Goal: Navigation & Orientation: Find specific page/section

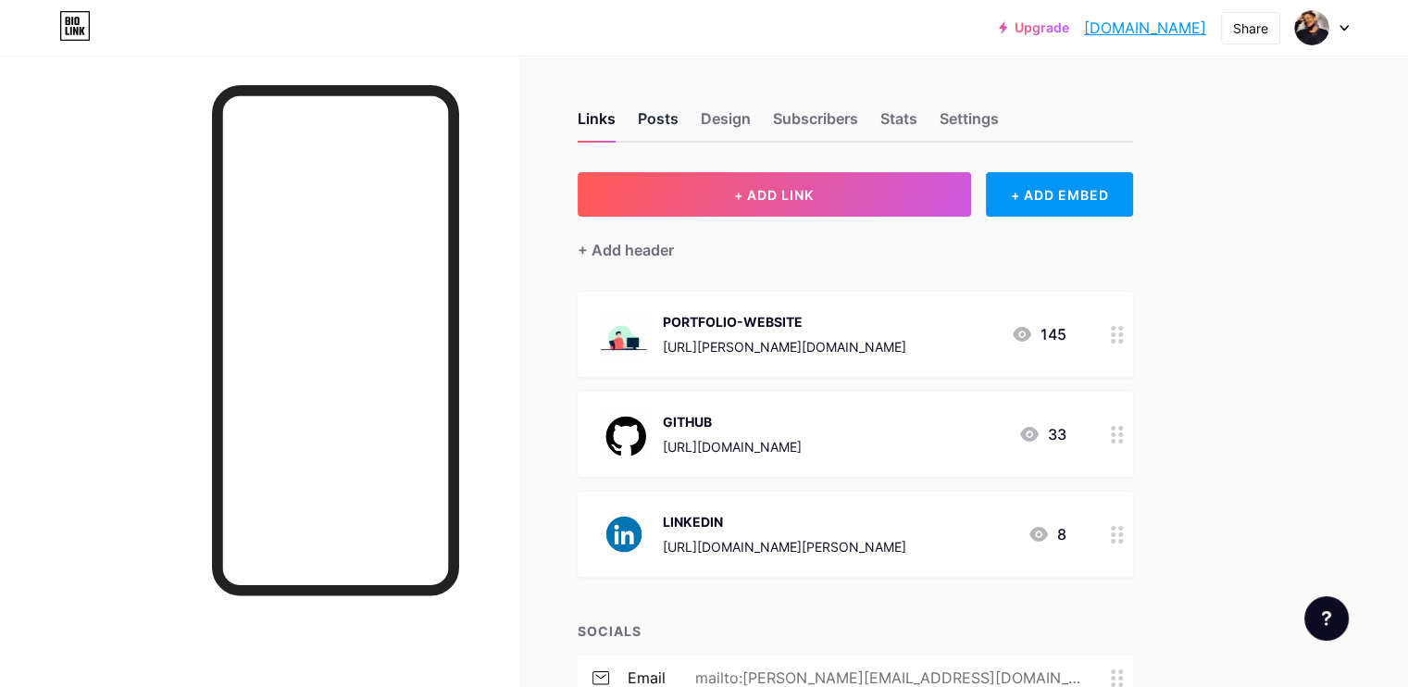
click at [679, 119] on div "Posts" at bounding box center [658, 123] width 41 height 33
click at [616, 125] on div "Links" at bounding box center [597, 123] width 38 height 33
click at [679, 117] on div "Posts" at bounding box center [658, 123] width 41 height 33
click at [751, 111] on div "Design" at bounding box center [726, 123] width 50 height 33
click at [858, 114] on div "Subscribers" at bounding box center [815, 123] width 85 height 33
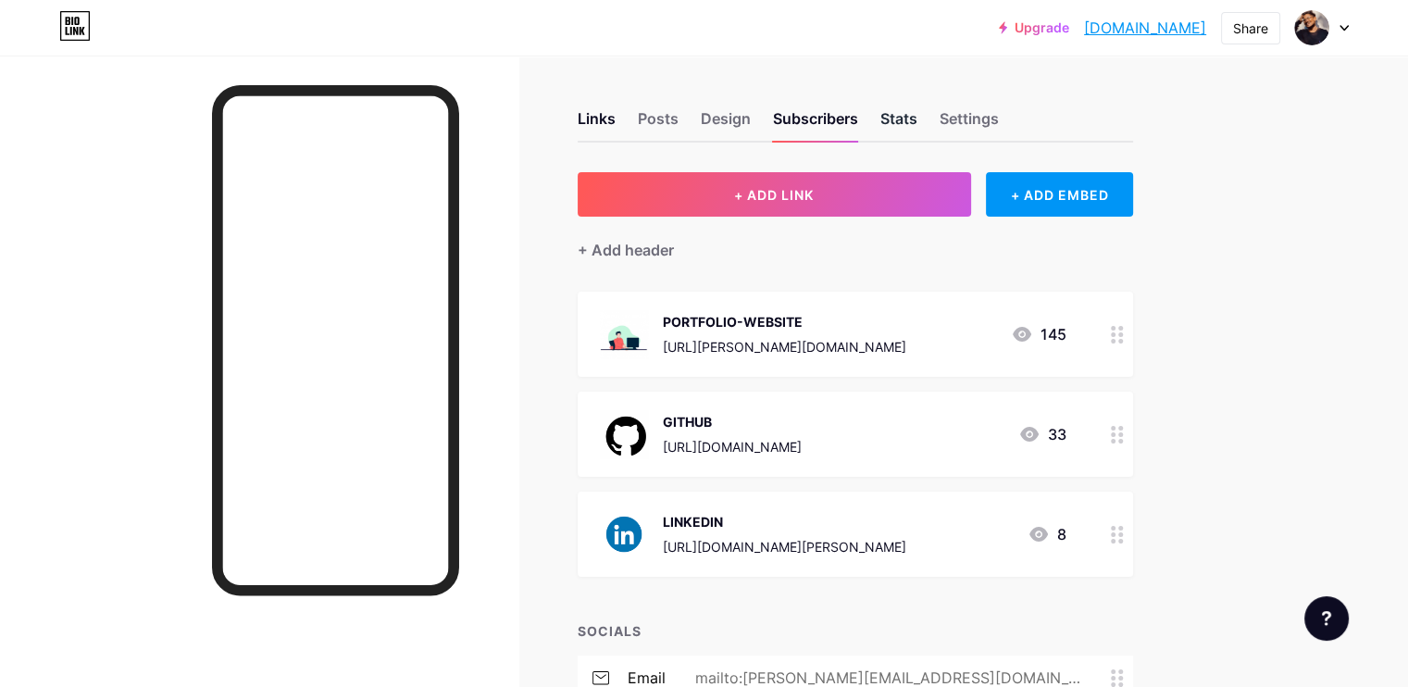
click at [917, 116] on div "Stats" at bounding box center [898, 123] width 37 height 33
click at [999, 114] on div "Settings" at bounding box center [969, 123] width 59 height 33
click at [917, 119] on div "Stats" at bounding box center [898, 123] width 37 height 33
click at [858, 118] on div "Subscribers" at bounding box center [815, 123] width 85 height 33
click at [751, 125] on div "Design" at bounding box center [726, 123] width 50 height 33
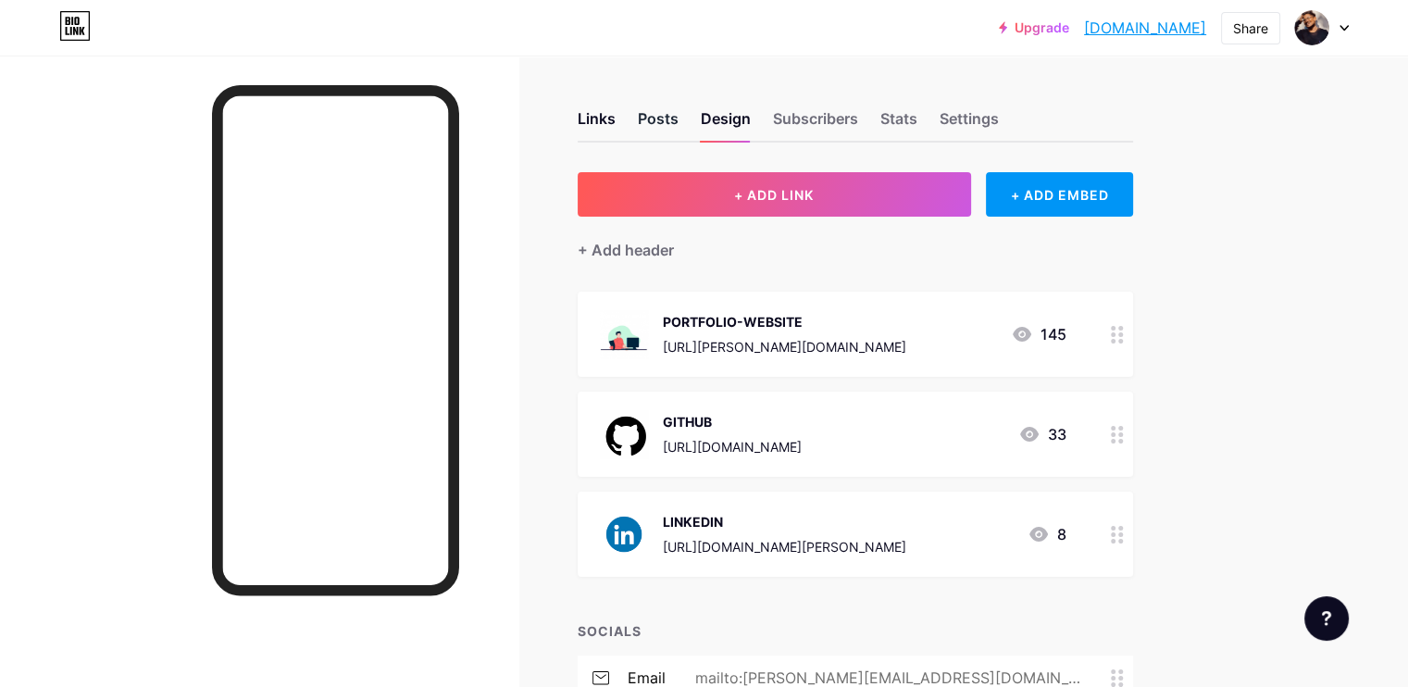
click at [679, 125] on div "Posts" at bounding box center [658, 123] width 41 height 33
click at [616, 119] on div "Links" at bounding box center [597, 123] width 38 height 33
click at [999, 114] on div "Settings" at bounding box center [969, 123] width 59 height 33
click at [751, 125] on div "Design" at bounding box center [726, 123] width 50 height 33
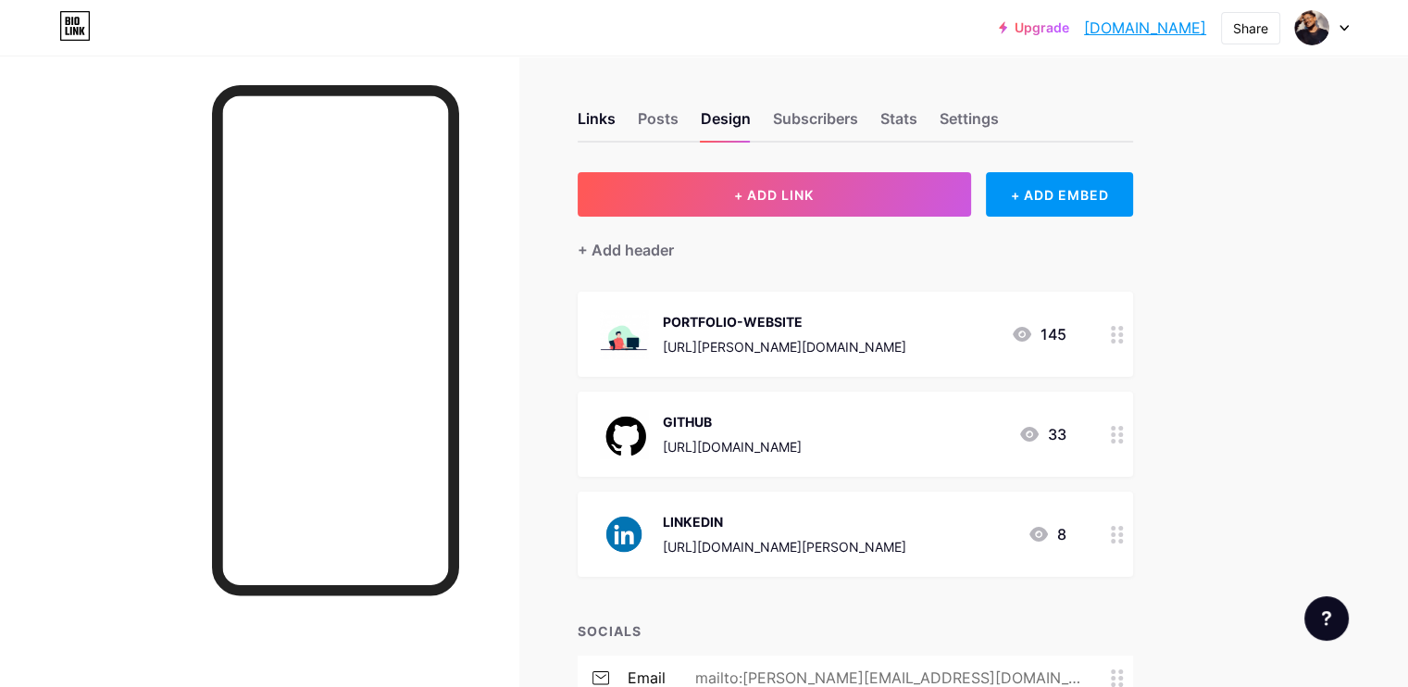
drag, startPoint x: 820, startPoint y: 125, endPoint x: 1079, endPoint y: -8, distance: 291.5
click at [1079, 0] on html "Upgrade yashwanthsai.bi... yashwanthsai.bio.link Share Switch accounts Yashwant…" at bounding box center [704, 479] width 1408 height 959
click at [617, 77] on div "Links Posts Design Subscribers Stats Settings + ADD LINK + ADD EMBED + Add head…" at bounding box center [605, 508] width 1211 height 904
drag, startPoint x: 796, startPoint y: 118, endPoint x: 804, endPoint y: 59, distance: 58.8
click at [1177, 0] on html "Upgrade yashwanthsai.bi... yashwanthsai.bio.link Share Switch accounts Yashwant…" at bounding box center [704, 479] width 1408 height 959
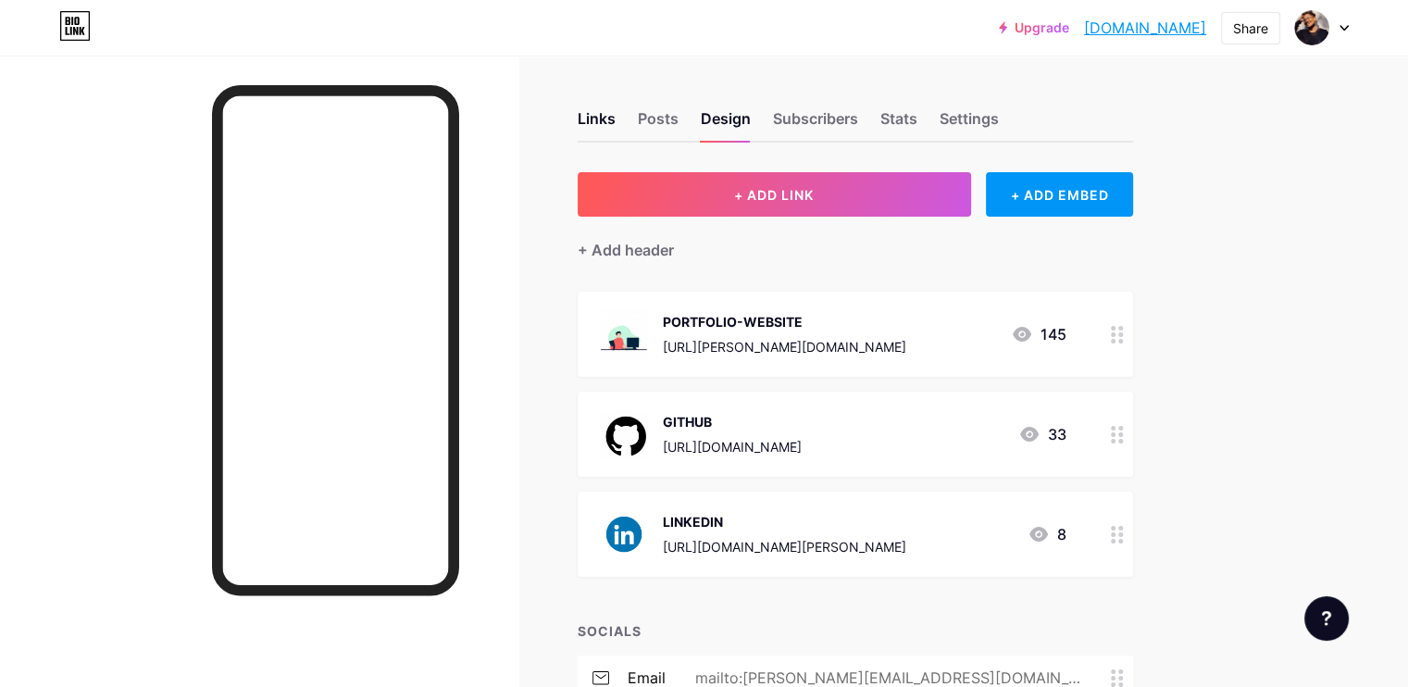
click at [659, 44] on div "Upgrade yashwanthsai.bi... yashwanthsai.bio.link Share Switch accounts Yashwant…" at bounding box center [704, 27] width 1408 height 33
drag, startPoint x: 787, startPoint y: 118, endPoint x: 630, endPoint y: 51, distance: 170.9
click at [630, 51] on div "Upgrade yashwanthsai.bi... yashwanthsai.bio.link Share Switch accounts Yashwant…" at bounding box center [704, 28] width 1408 height 56
click at [751, 121] on div "Design" at bounding box center [726, 123] width 50 height 33
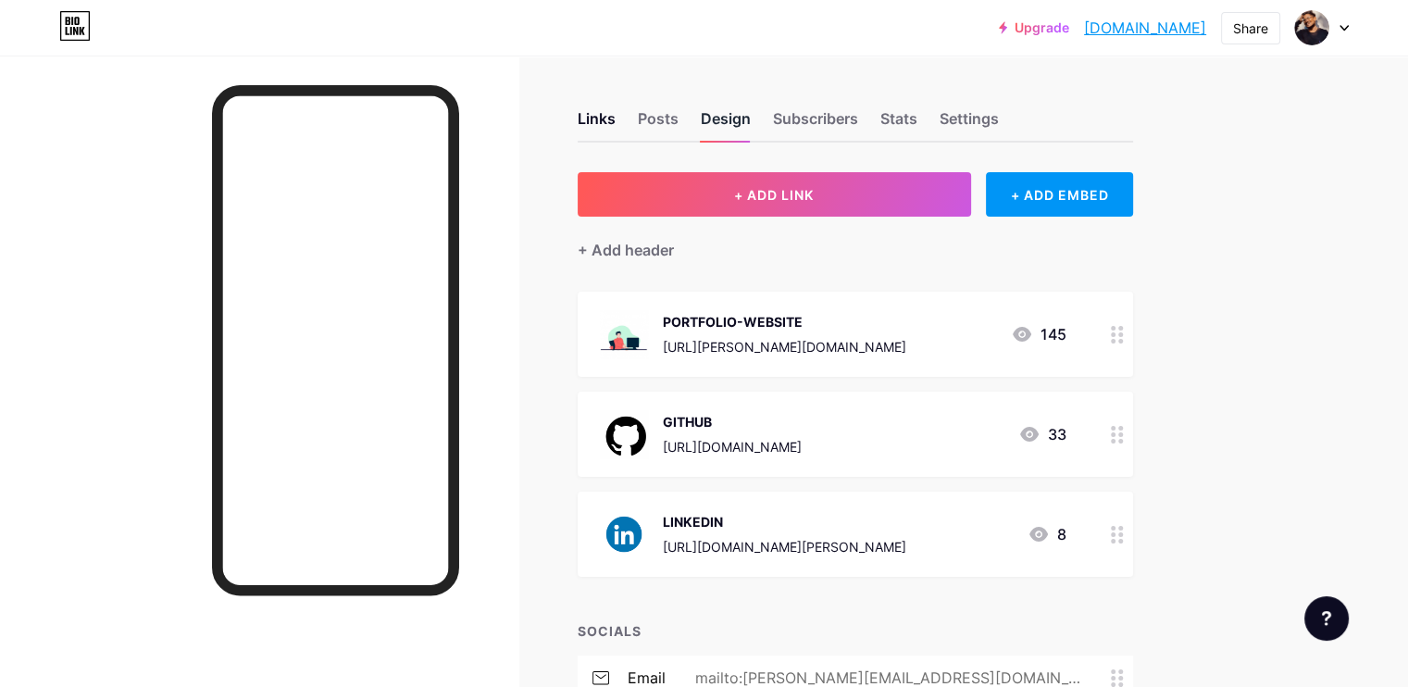
click at [751, 121] on div "Design" at bounding box center [726, 123] width 50 height 33
click at [751, 119] on div "Design" at bounding box center [726, 123] width 50 height 33
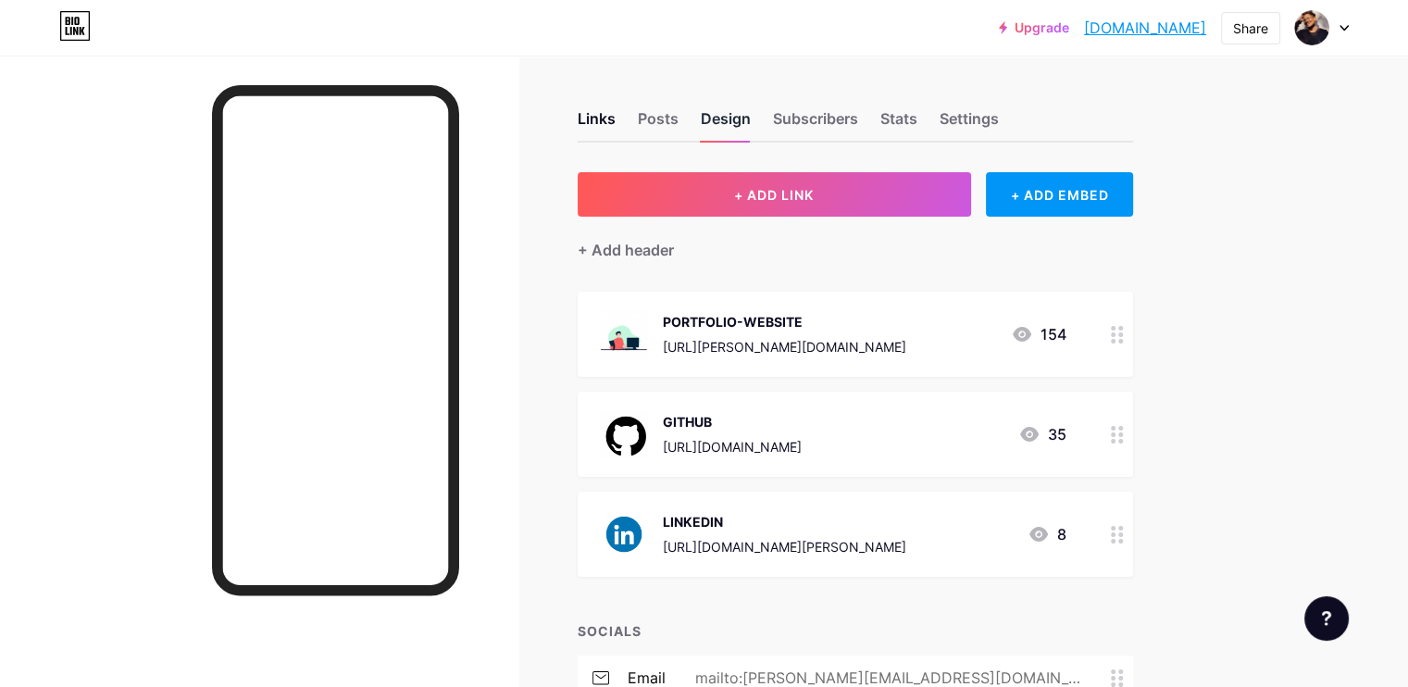
click at [751, 119] on div "Design" at bounding box center [726, 123] width 50 height 33
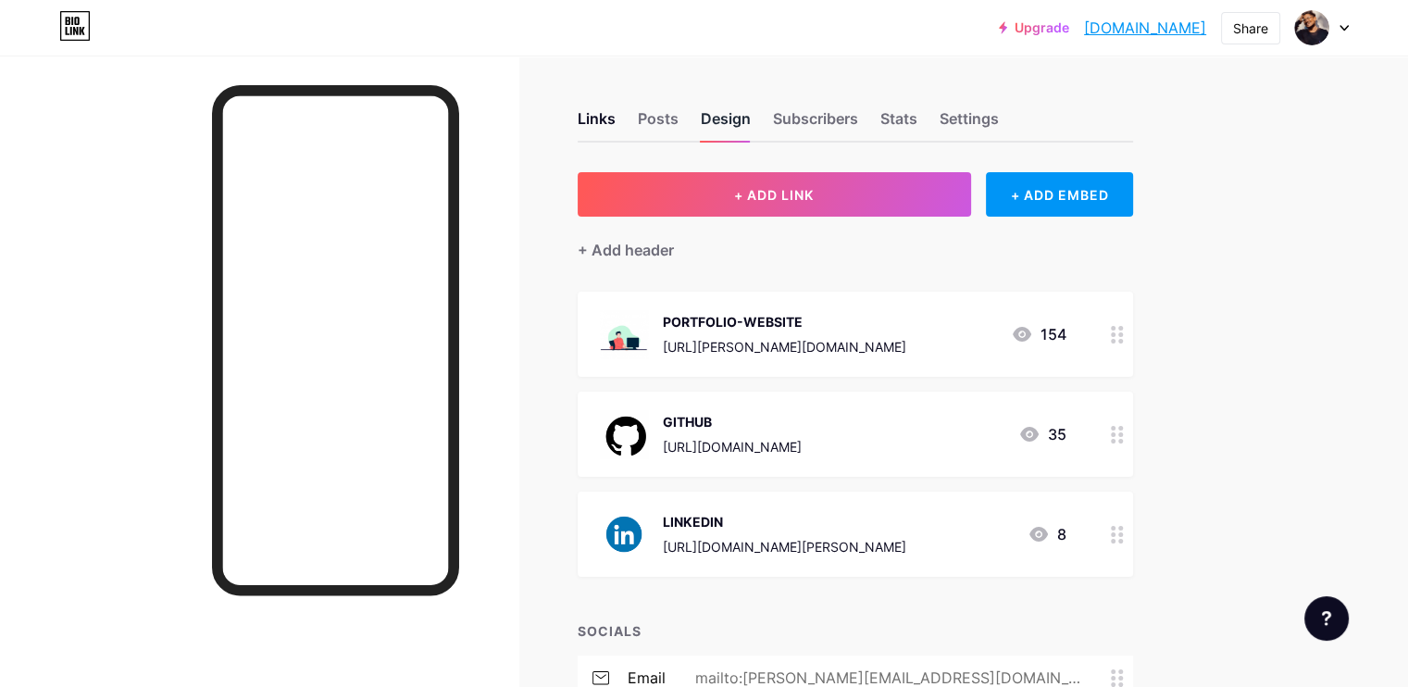
click at [751, 119] on div "Design" at bounding box center [726, 123] width 50 height 33
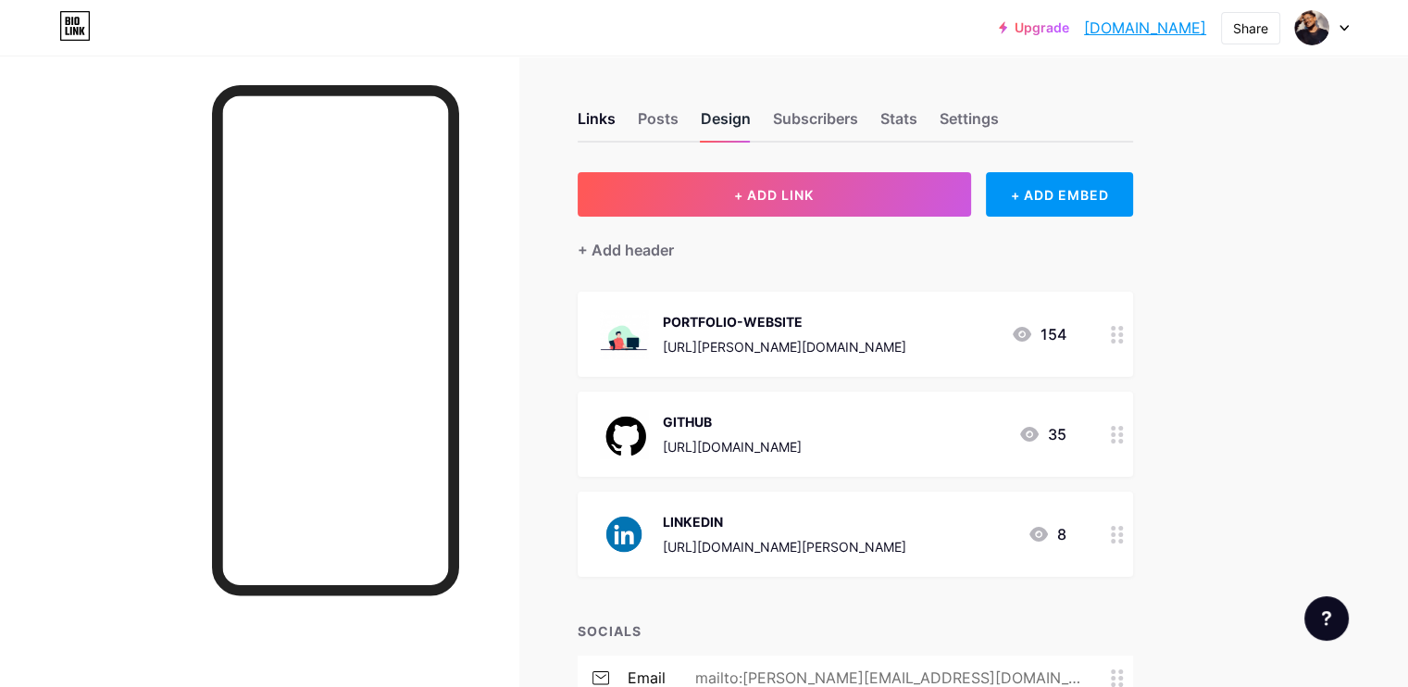
click at [751, 119] on div "Design" at bounding box center [726, 123] width 50 height 33
click at [752, 44] on div "Upgrade yashwanthsai.bi... yashwanthsai.bio.link Share Switch accounts Yashwant…" at bounding box center [704, 27] width 1408 height 33
click at [751, 112] on div "Design" at bounding box center [726, 123] width 50 height 33
